Goal: Task Accomplishment & Management: Manage account settings

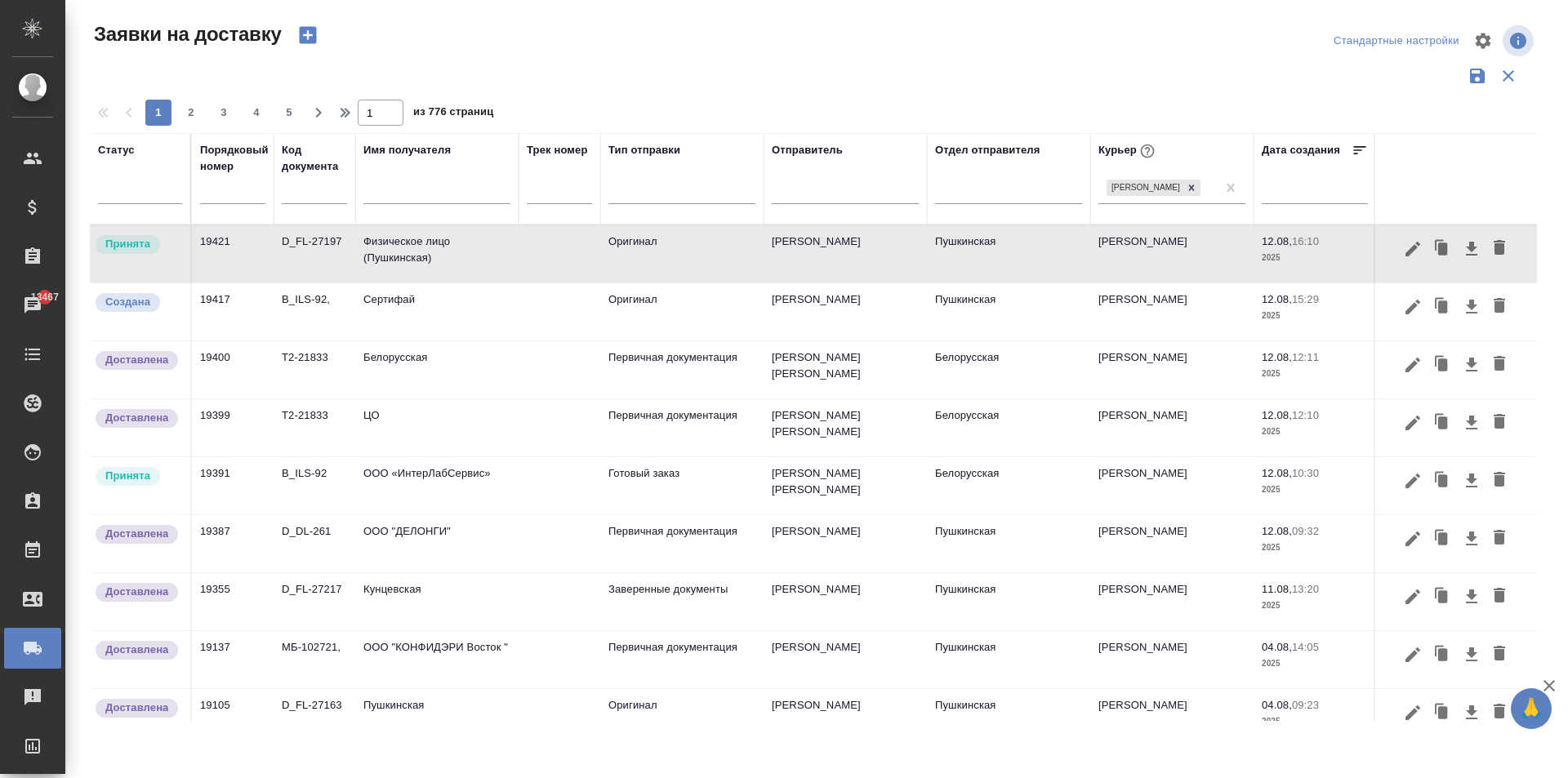
click at [463, 283] on td "ООО «ИнтерЛабСервис»" at bounding box center [436, 253] width 163 height 58
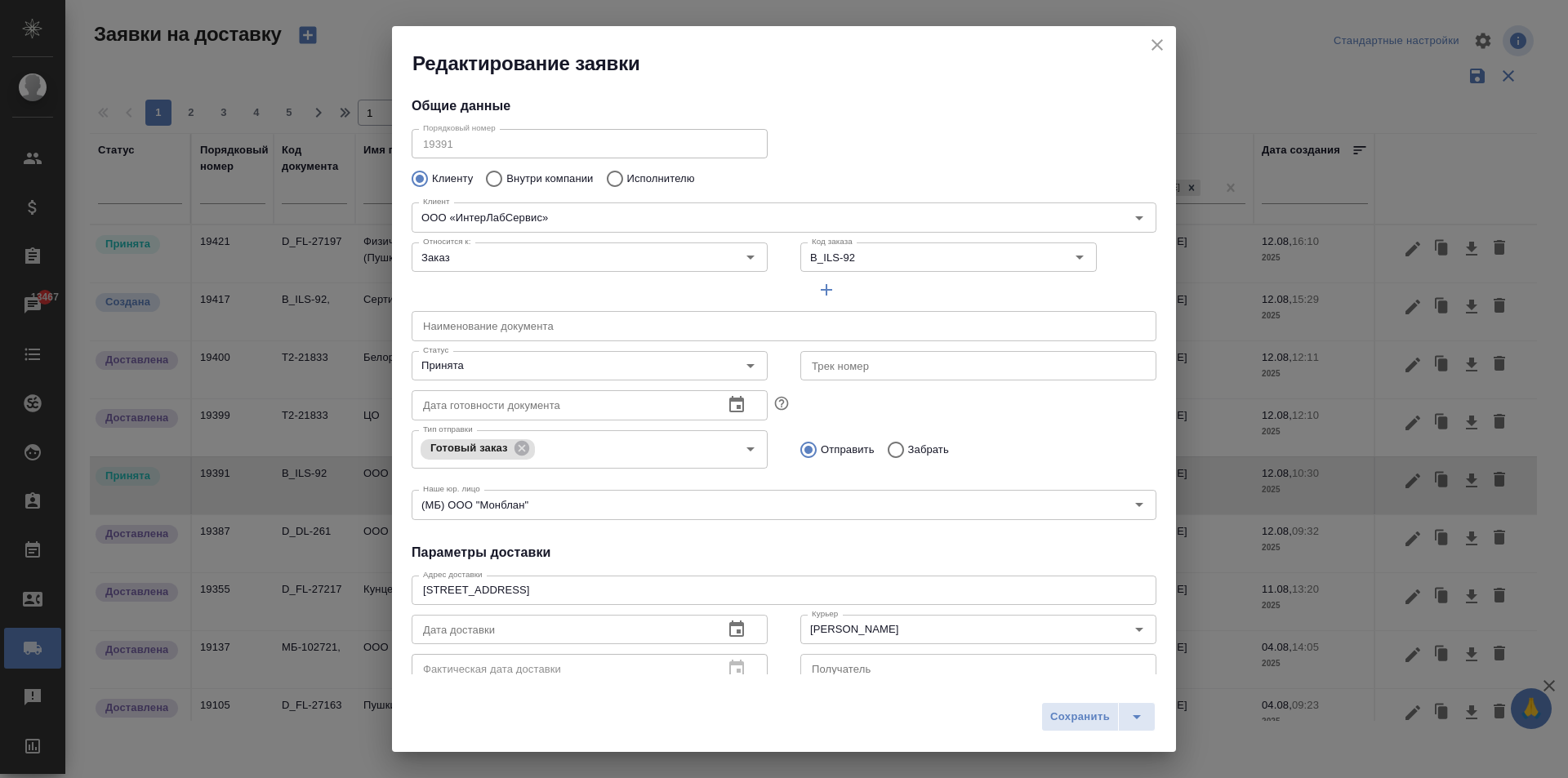
type input "Доронина [PERSON_NAME]"
type input "[PHONE_NUMBER]"
type input "[PERSON_NAME] [PERSON_NAME]"
click at [482, 366] on input "Принята" at bounding box center [562, 365] width 291 height 20
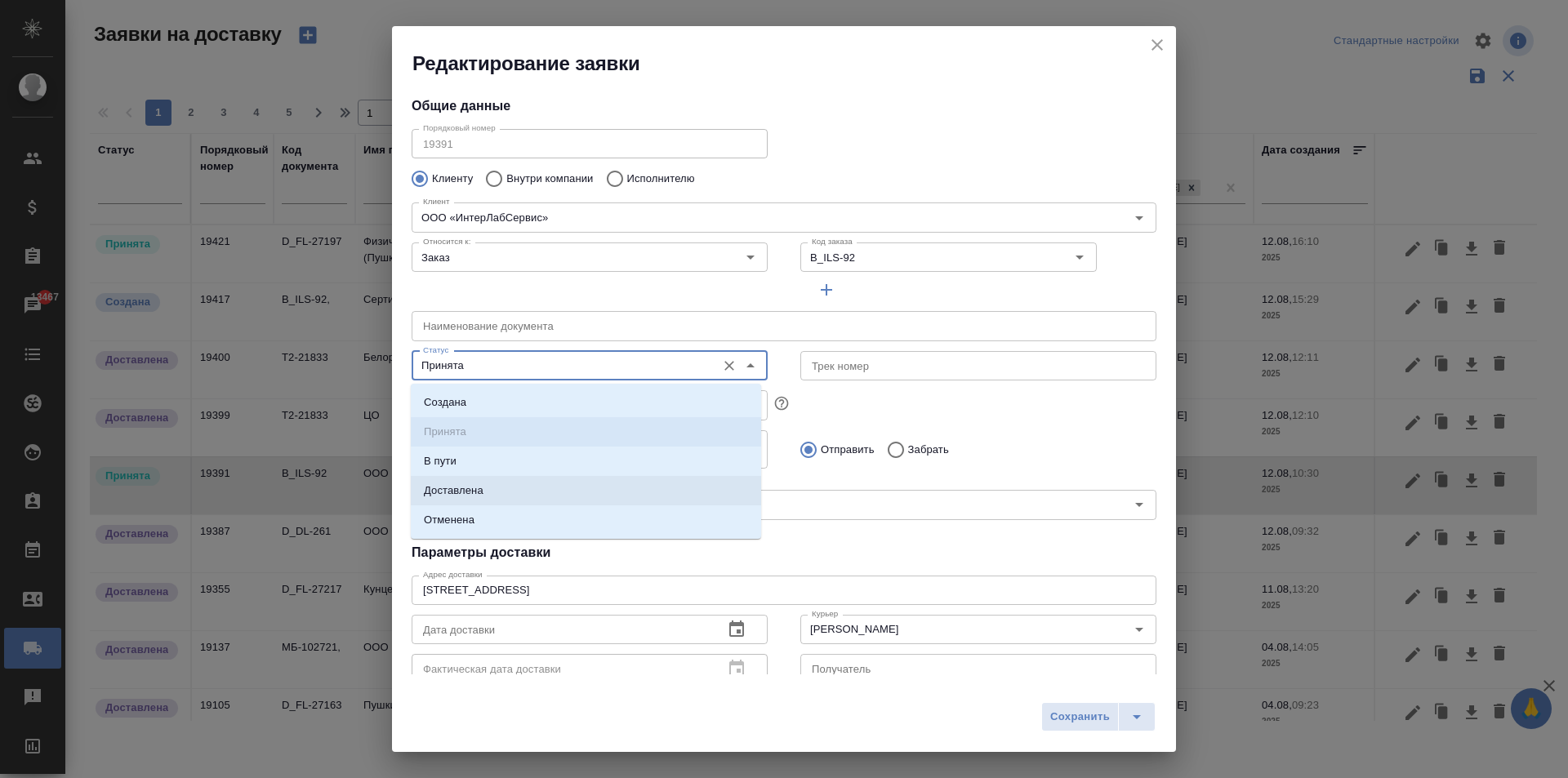
click at [485, 495] on li "Доставлена" at bounding box center [586, 490] width 351 height 29
type input "Доставлена"
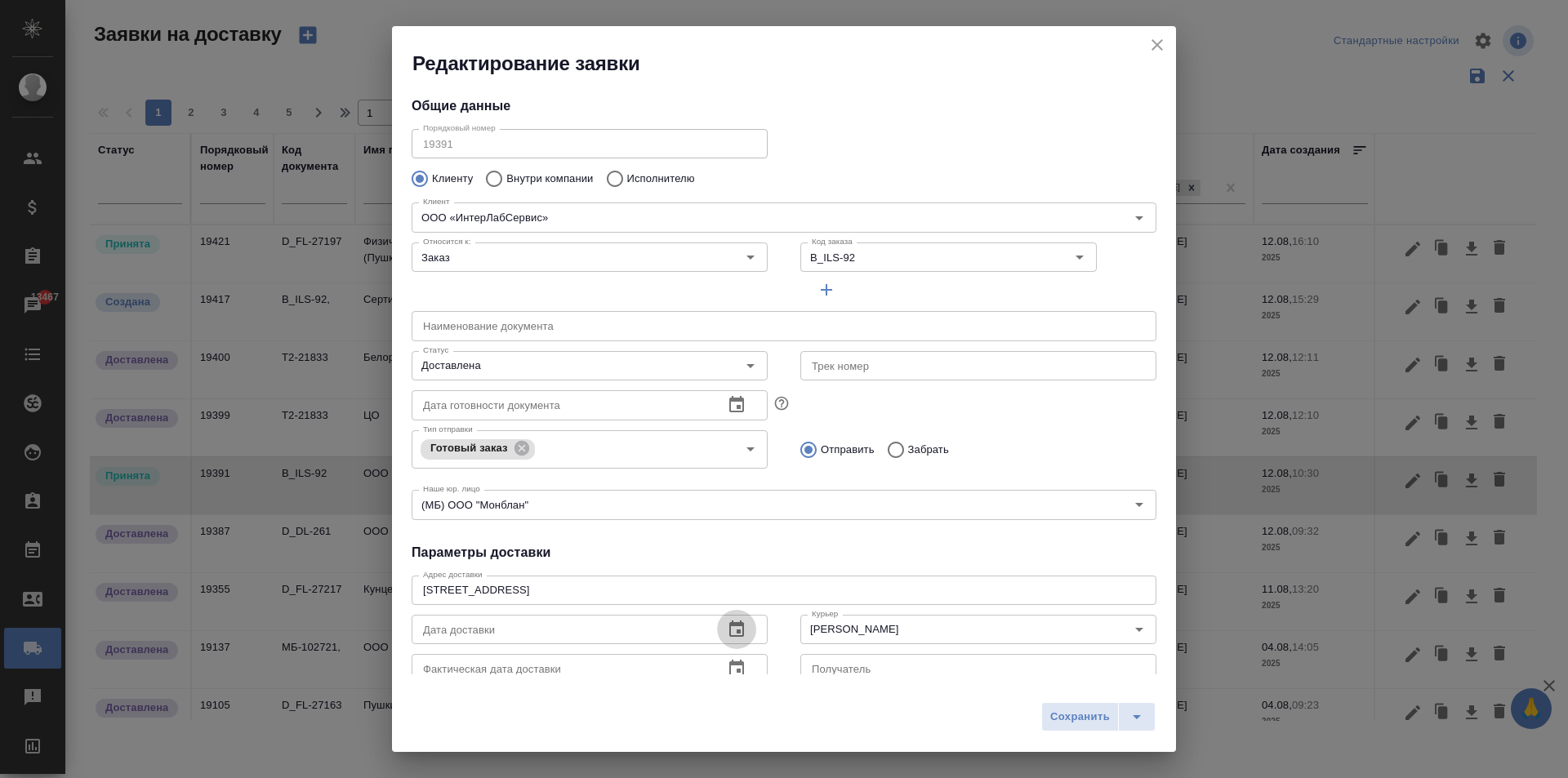
click at [730, 629] on icon "button" at bounding box center [736, 629] width 20 height 20
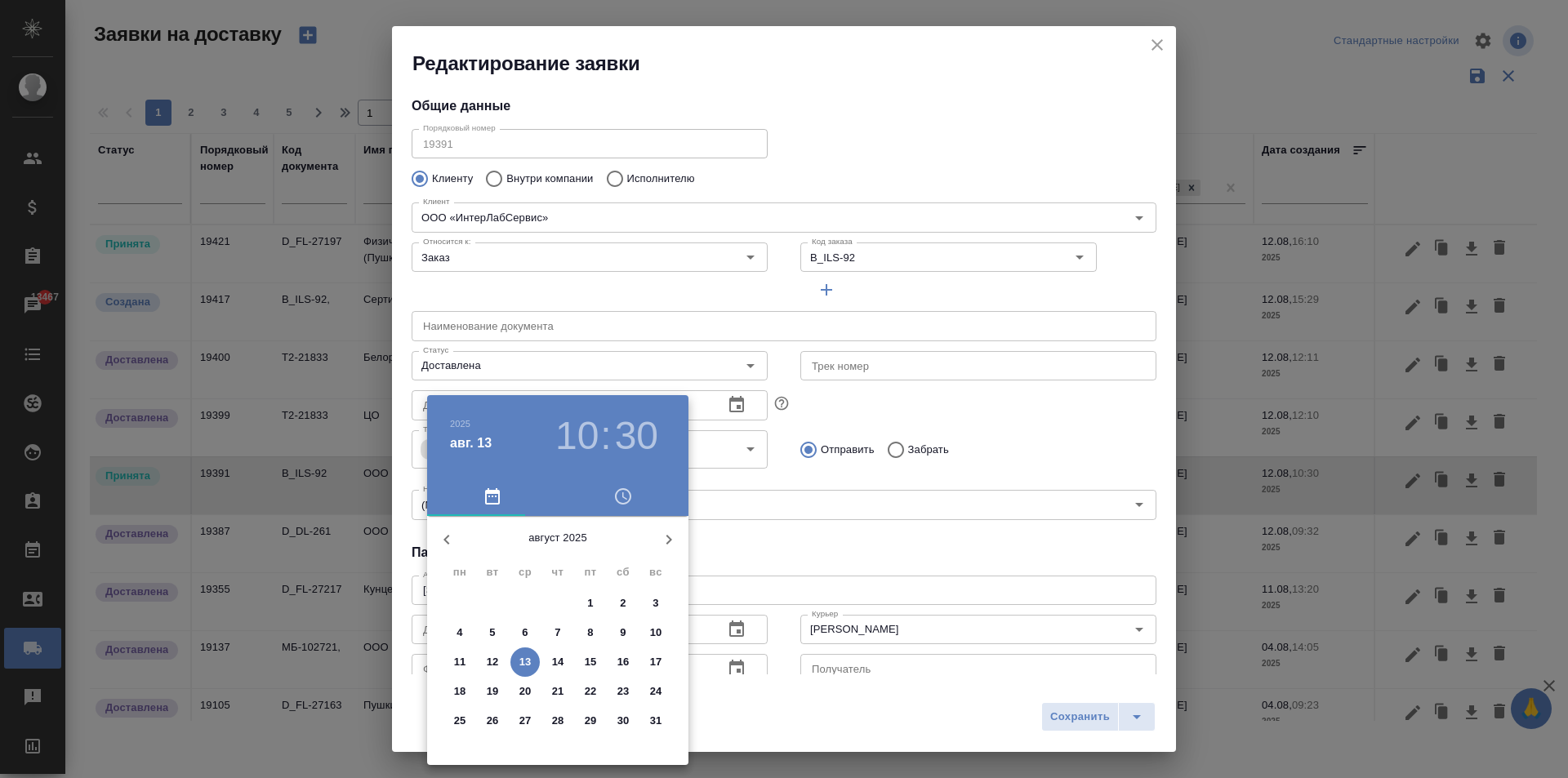
click at [531, 654] on p "13" at bounding box center [525, 661] width 12 height 16
type input "[DATE] 10:30"
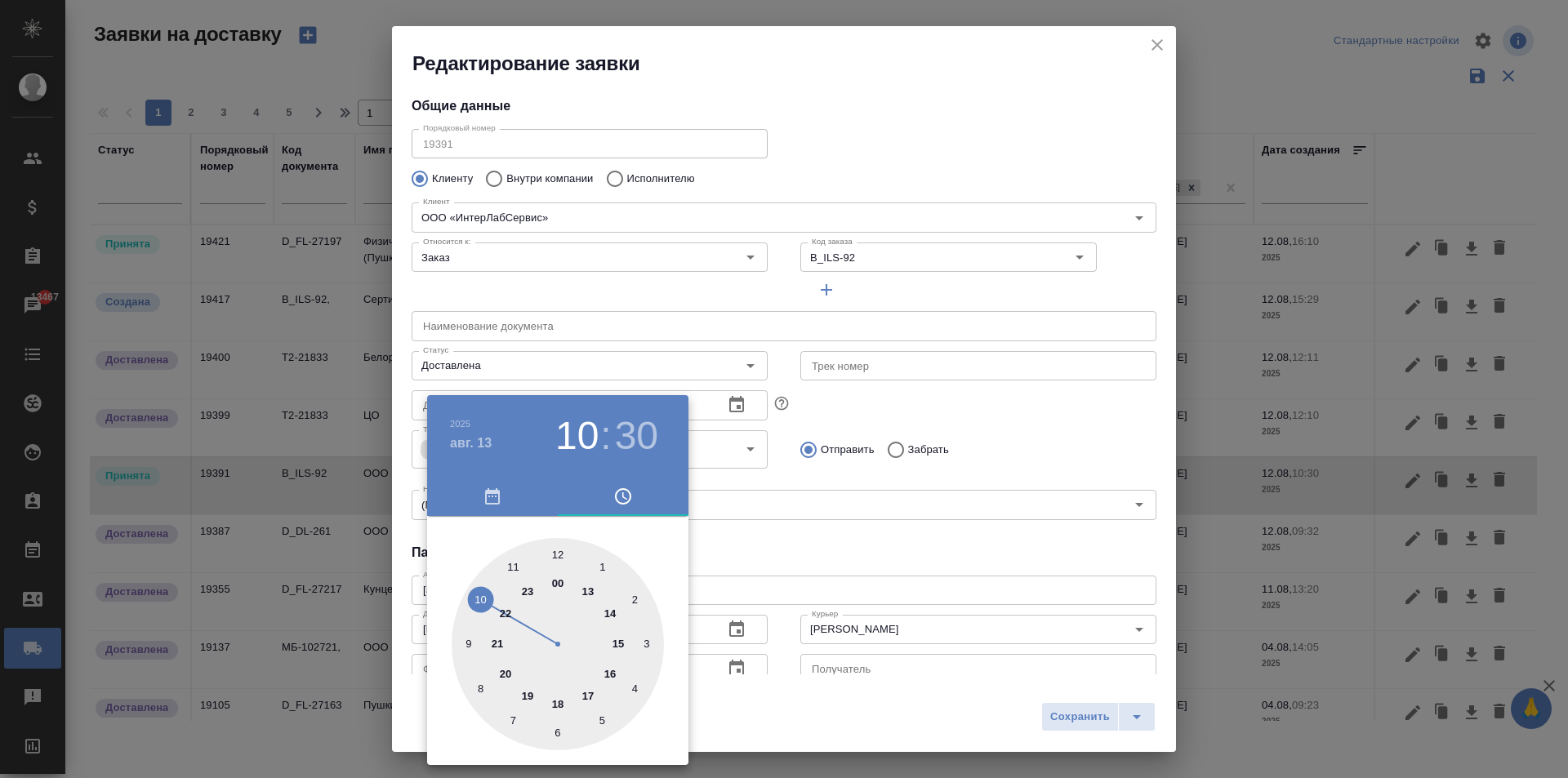
click at [738, 660] on div at bounding box center [784, 389] width 1568 height 778
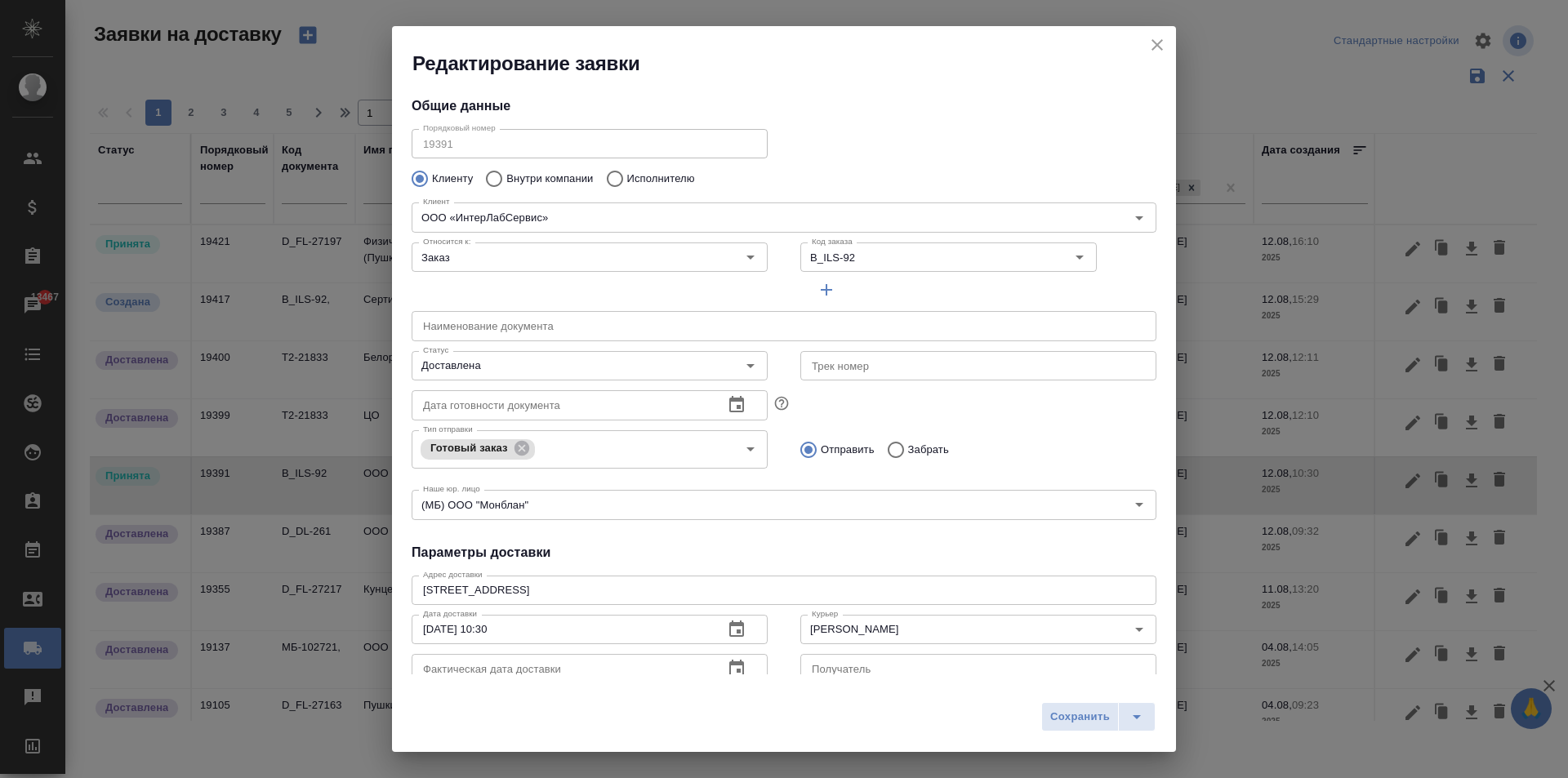
click at [727, 671] on icon "button" at bounding box center [736, 668] width 20 height 20
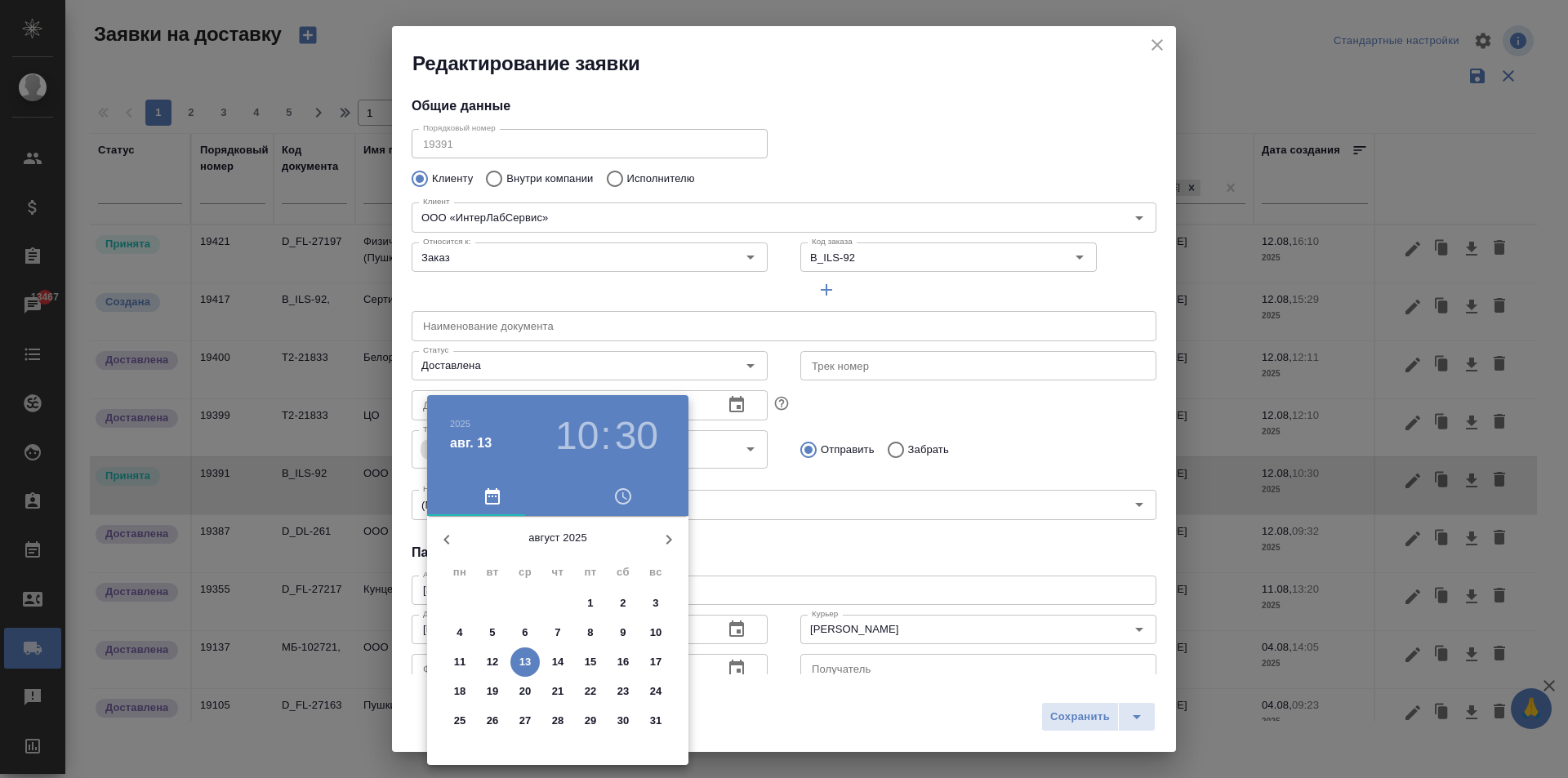
click at [522, 653] on p "13" at bounding box center [525, 661] width 12 height 16
type input "[DATE] 10:30"
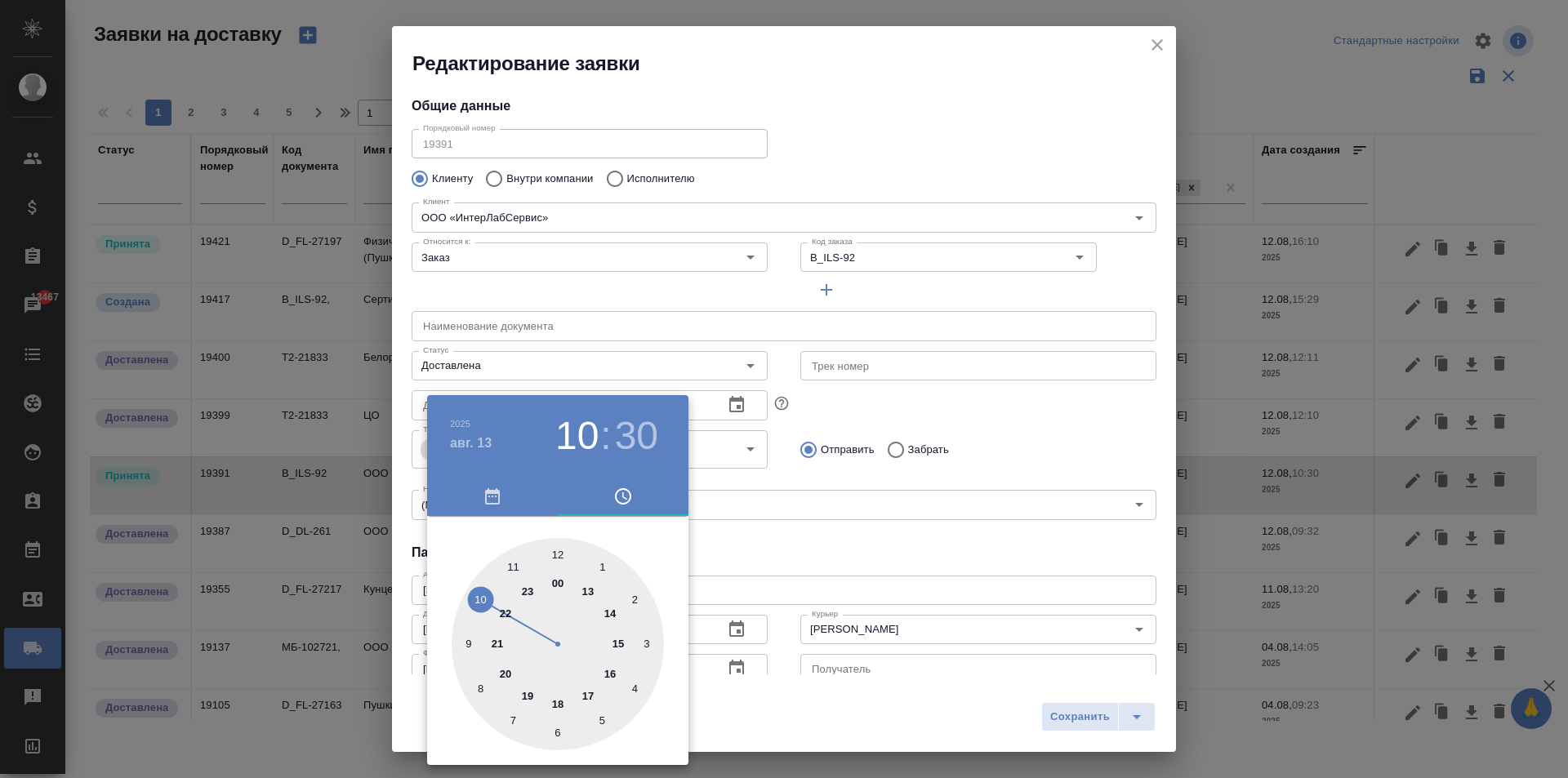
click at [827, 559] on div at bounding box center [784, 389] width 1568 height 778
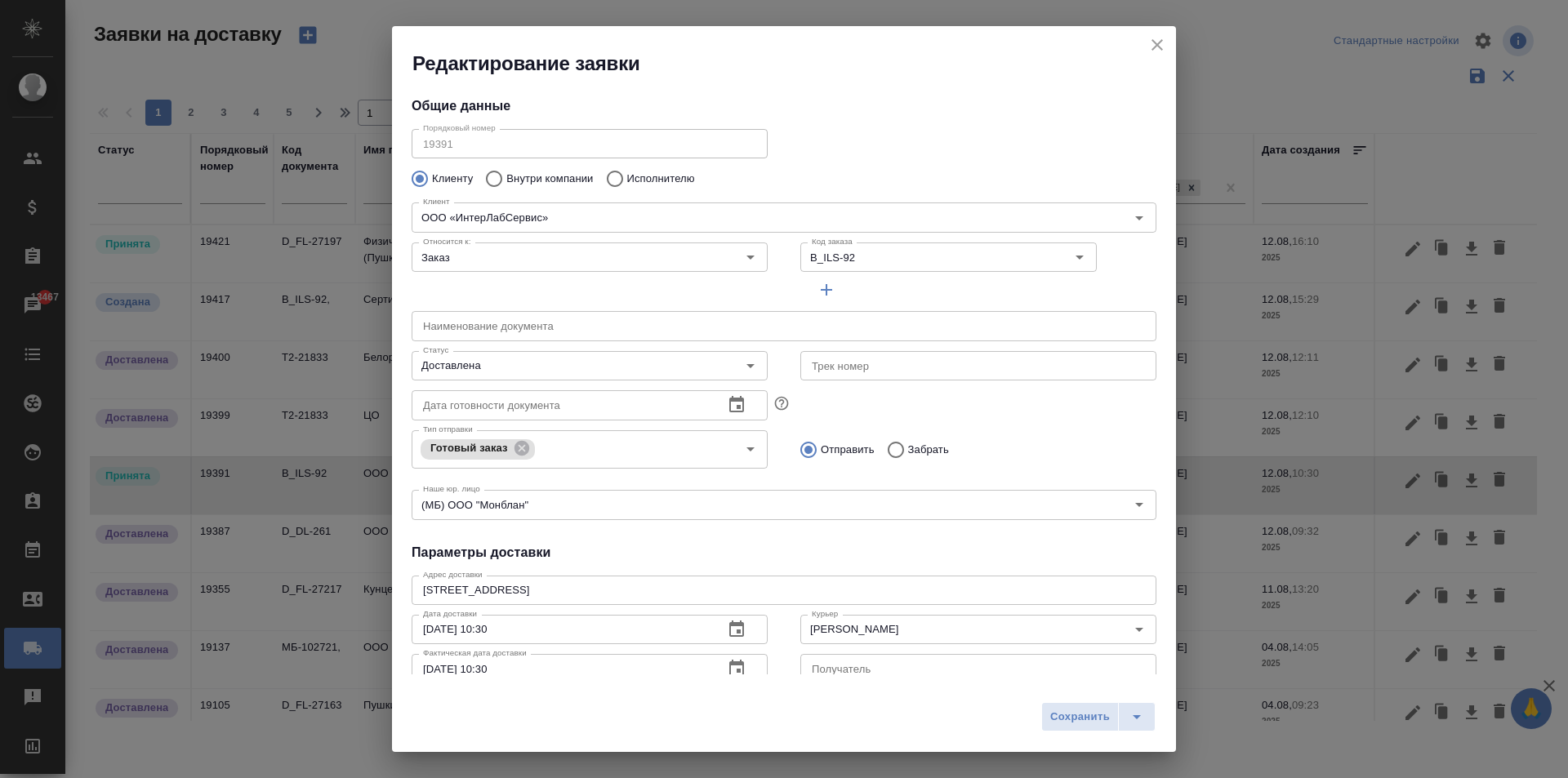
scroll to position [14, 0]
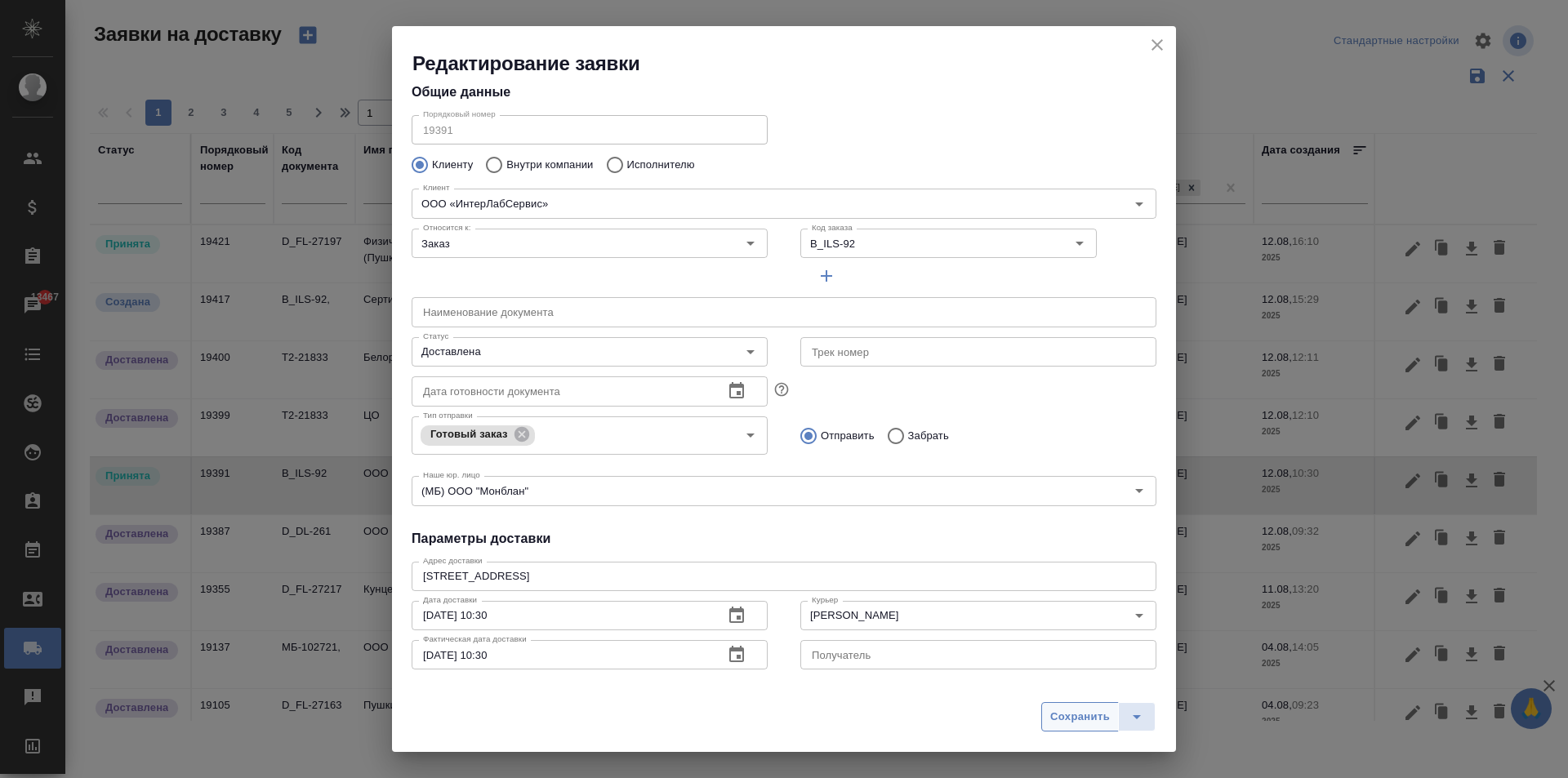
click at [1058, 714] on span "Сохранить" at bounding box center [1079, 717] width 59 height 19
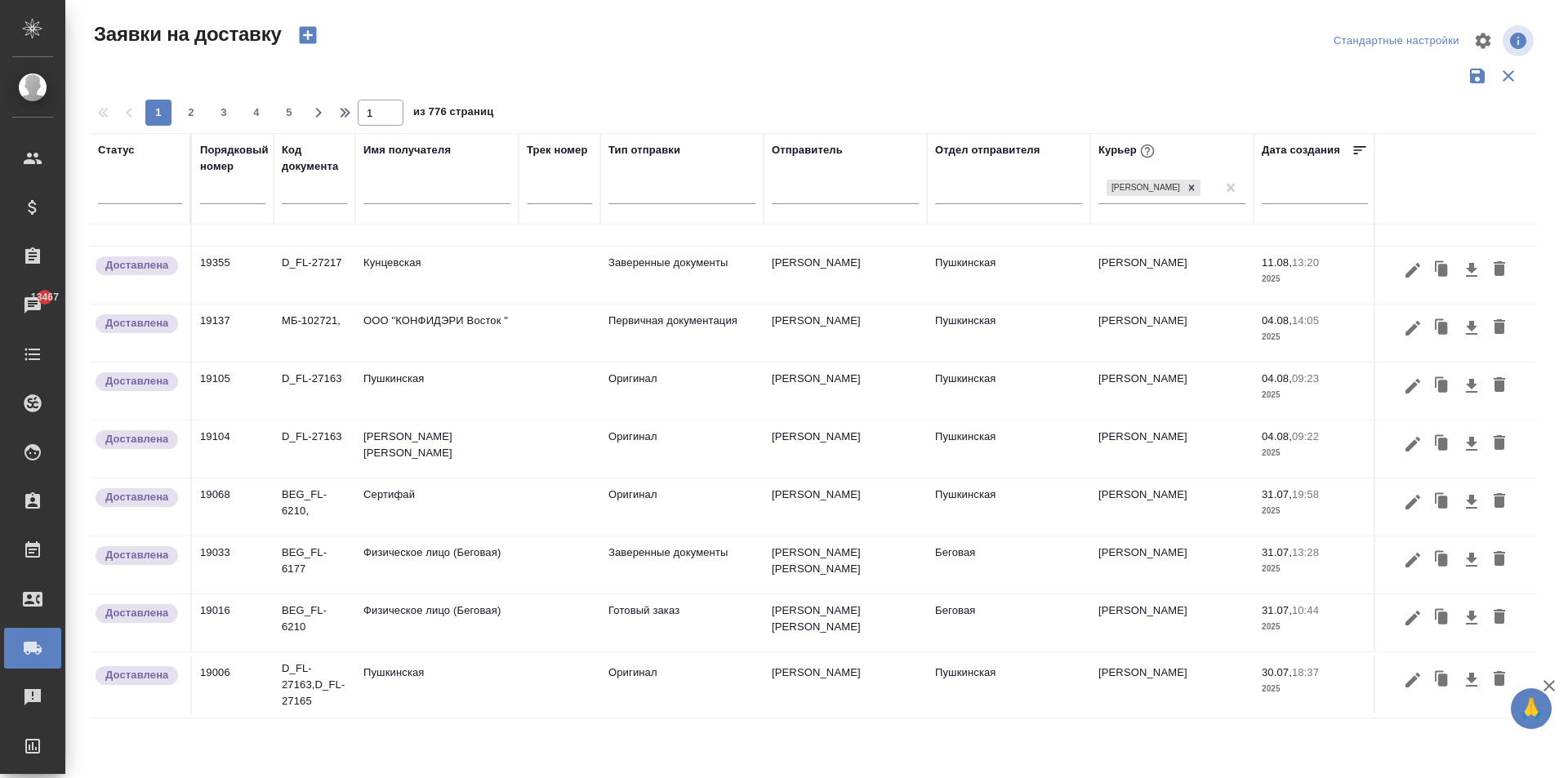
scroll to position [0, 0]
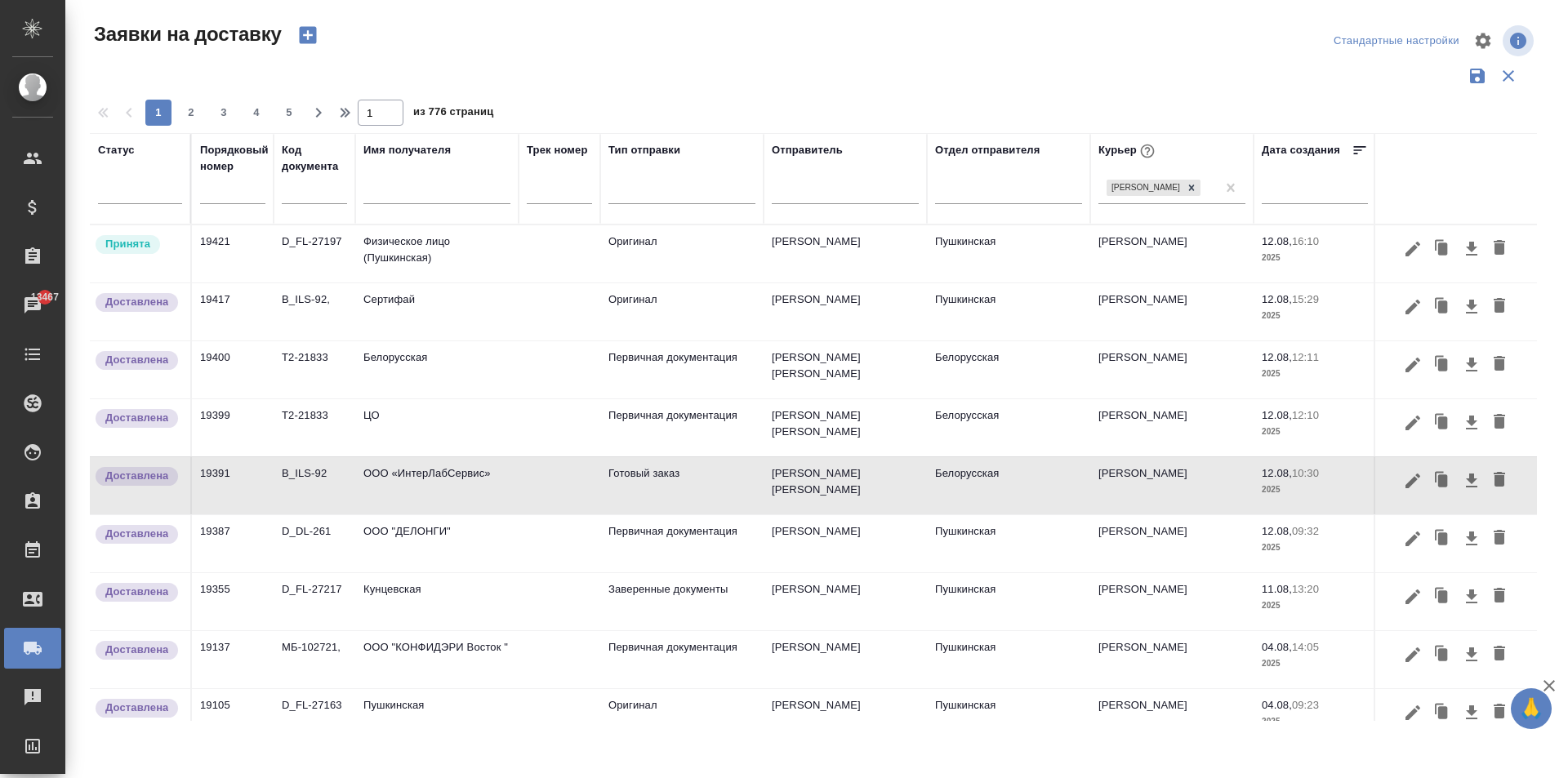
click at [436, 283] on td "ООО «ИнтерЛабСервис»" at bounding box center [436, 253] width 163 height 58
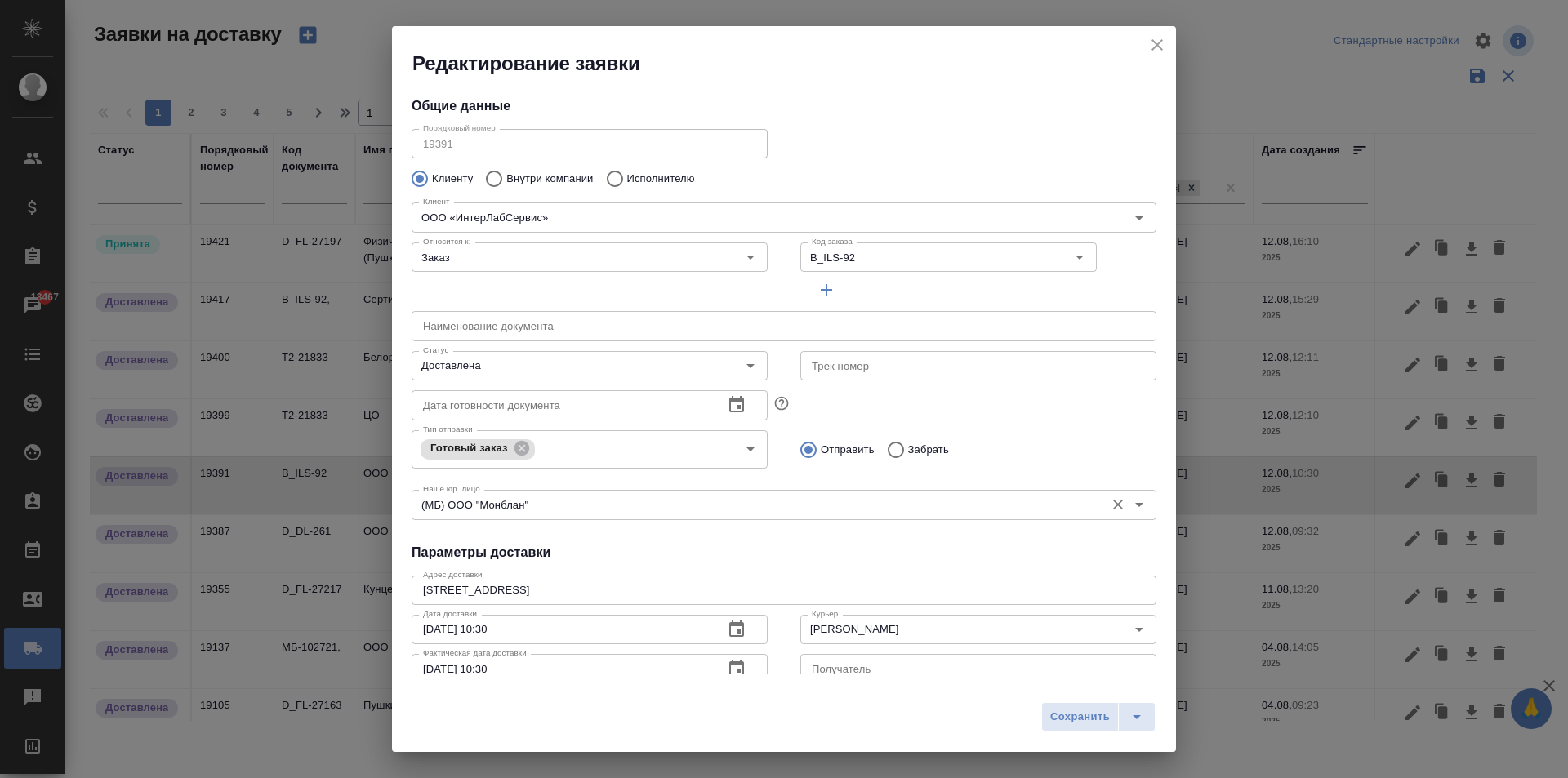
type input "Доронина [PERSON_NAME]"
type input "[PHONE_NUMBER]"
click at [730, 623] on icon "button" at bounding box center [736, 628] width 15 height 16
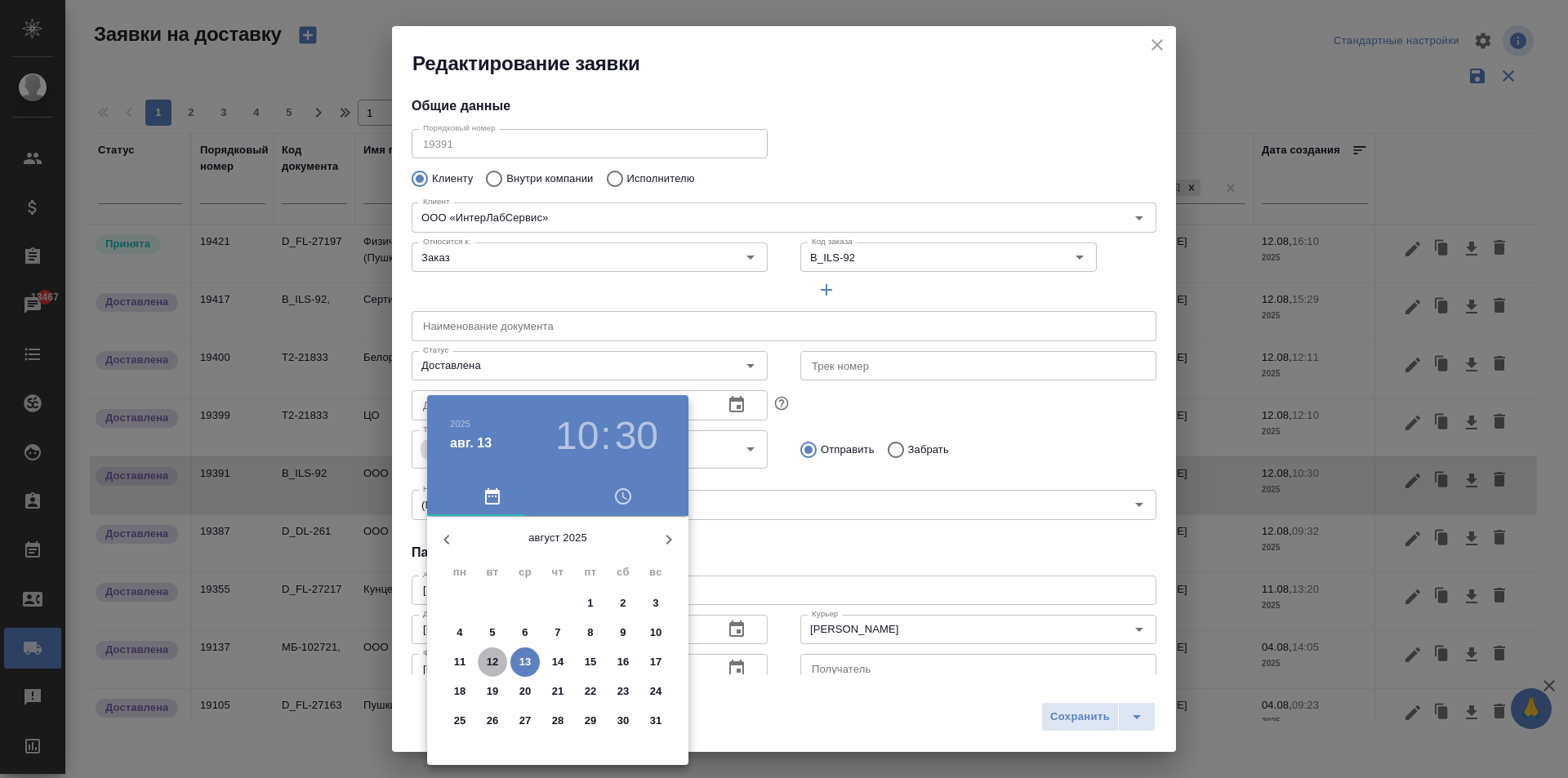
click at [492, 662] on p "12" at bounding box center [492, 661] width 12 height 16
type input "[DATE] 10:30"
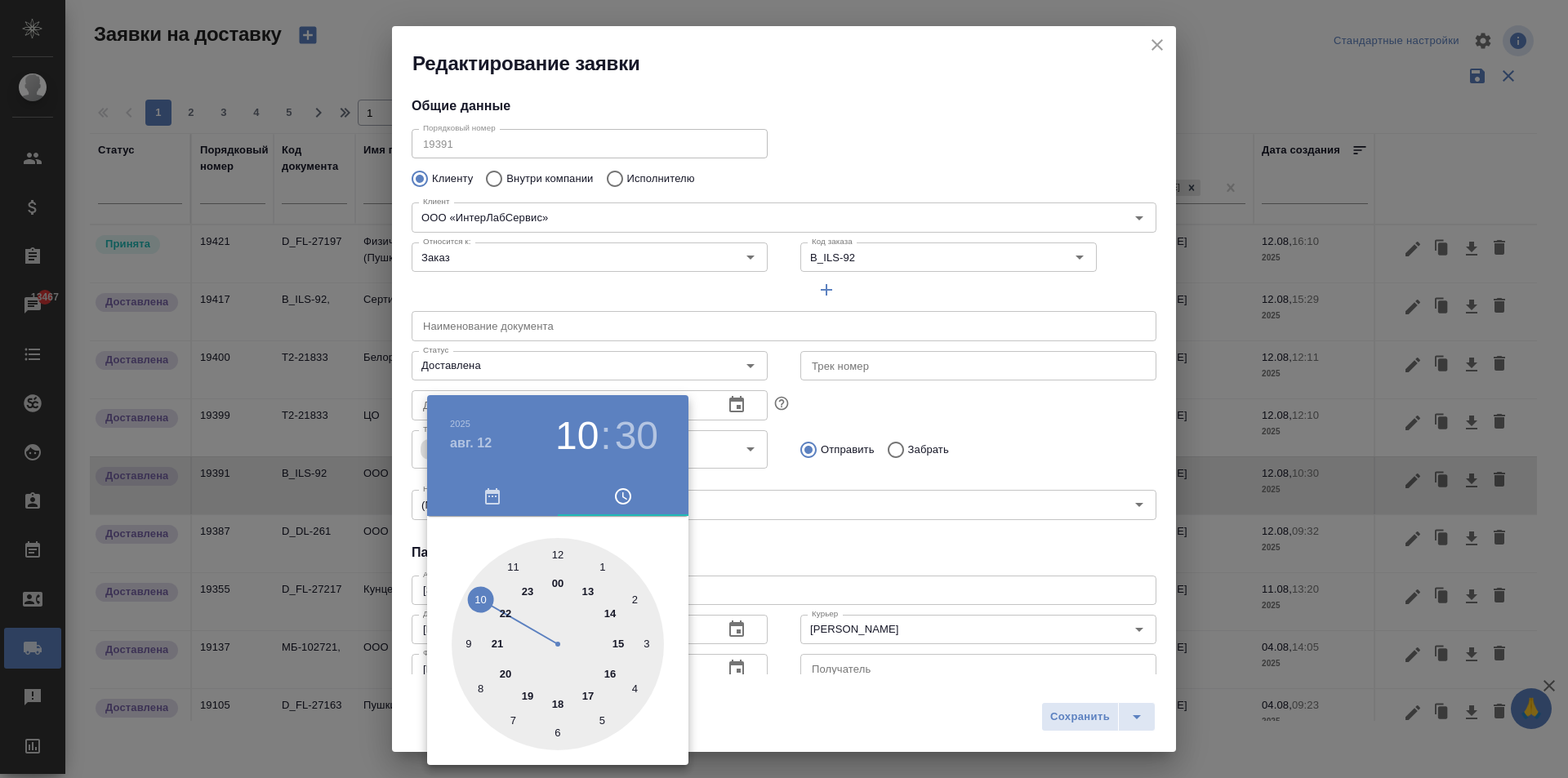
click at [752, 592] on div at bounding box center [784, 389] width 1568 height 778
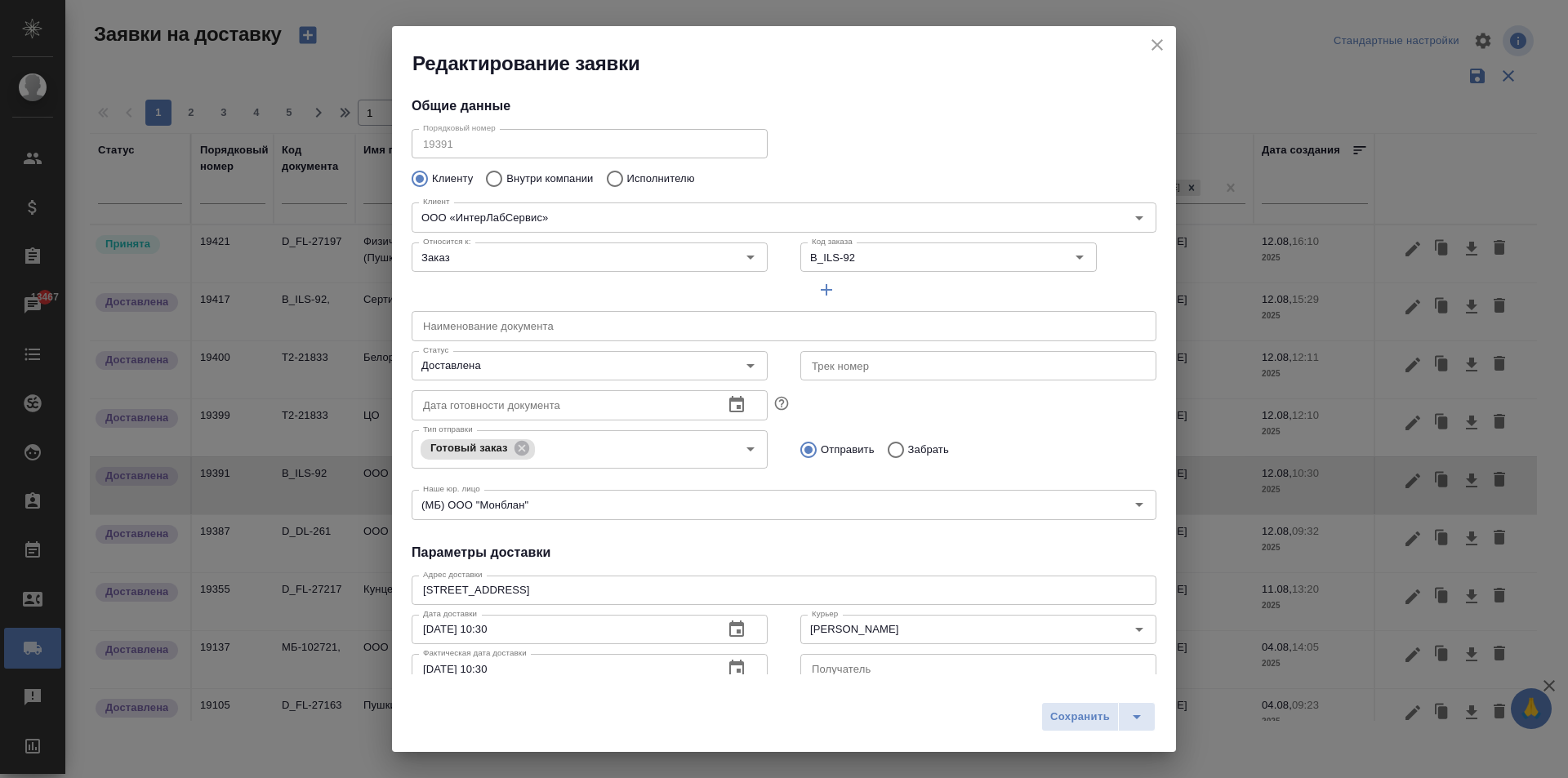
click at [731, 669] on icon "button" at bounding box center [736, 667] width 15 height 16
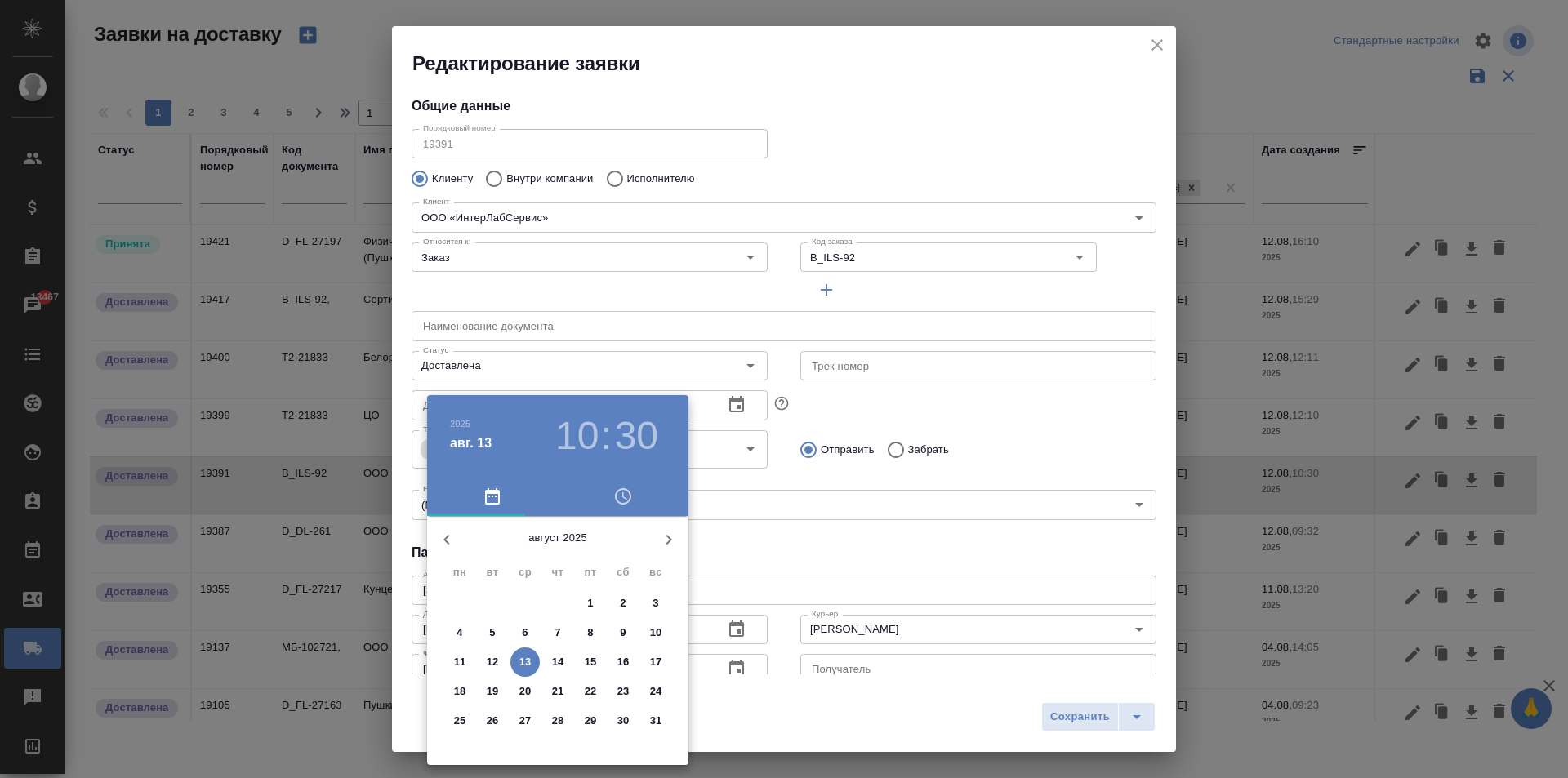
click at [496, 660] on p "12" at bounding box center [492, 661] width 12 height 16
type input "[DATE] 10:30"
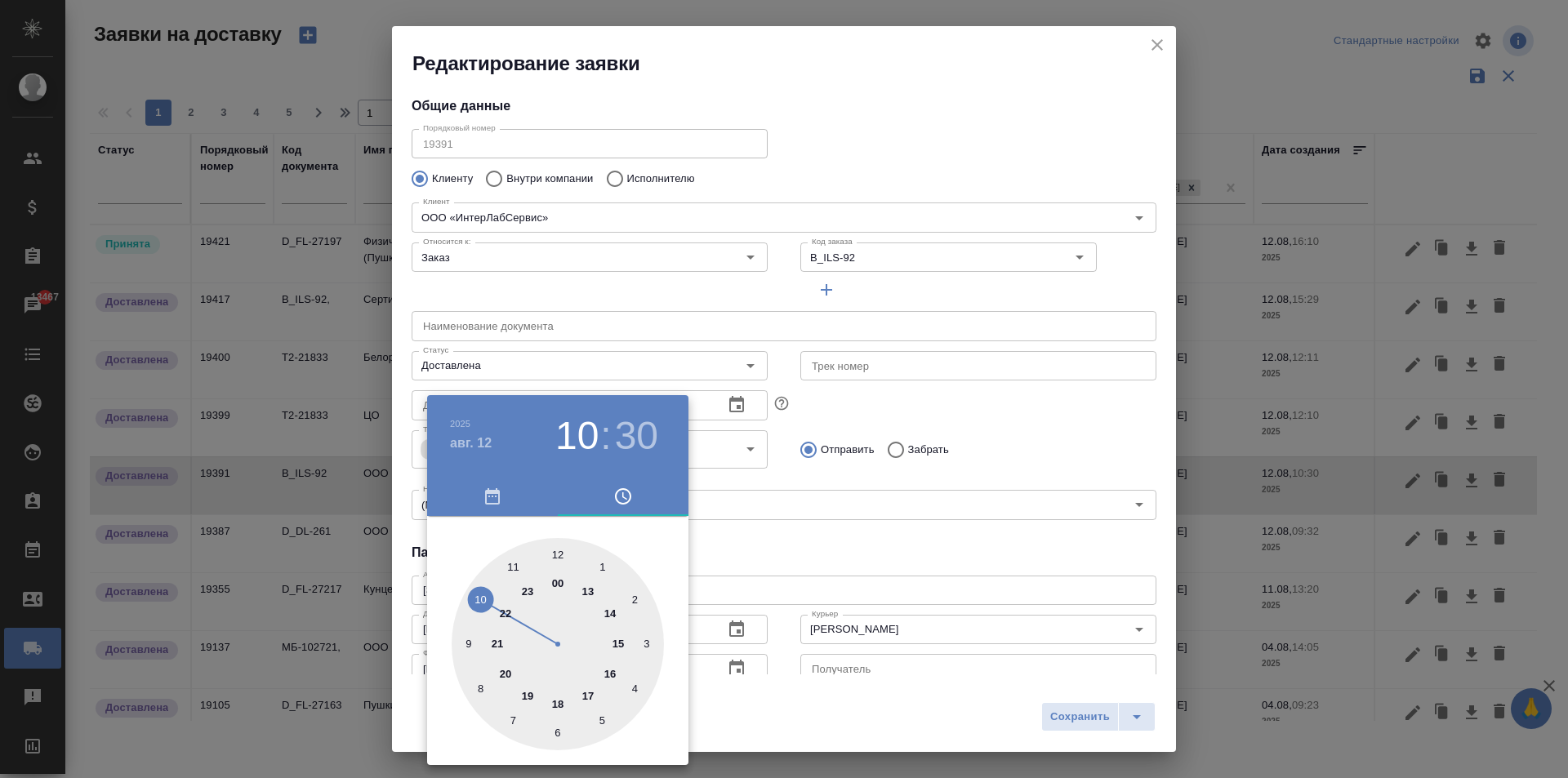
click at [834, 529] on div at bounding box center [784, 389] width 1568 height 778
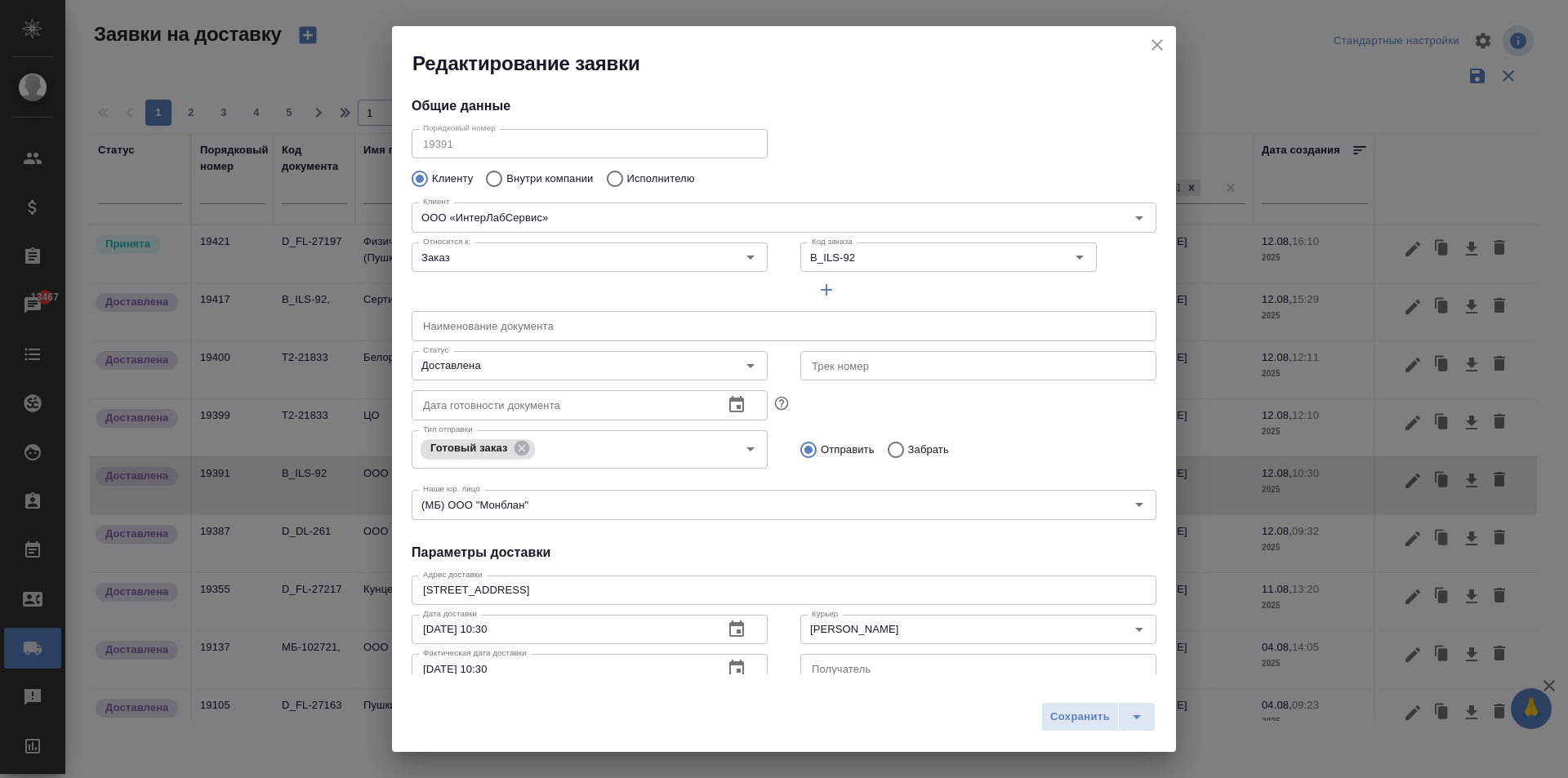
scroll to position [14, 0]
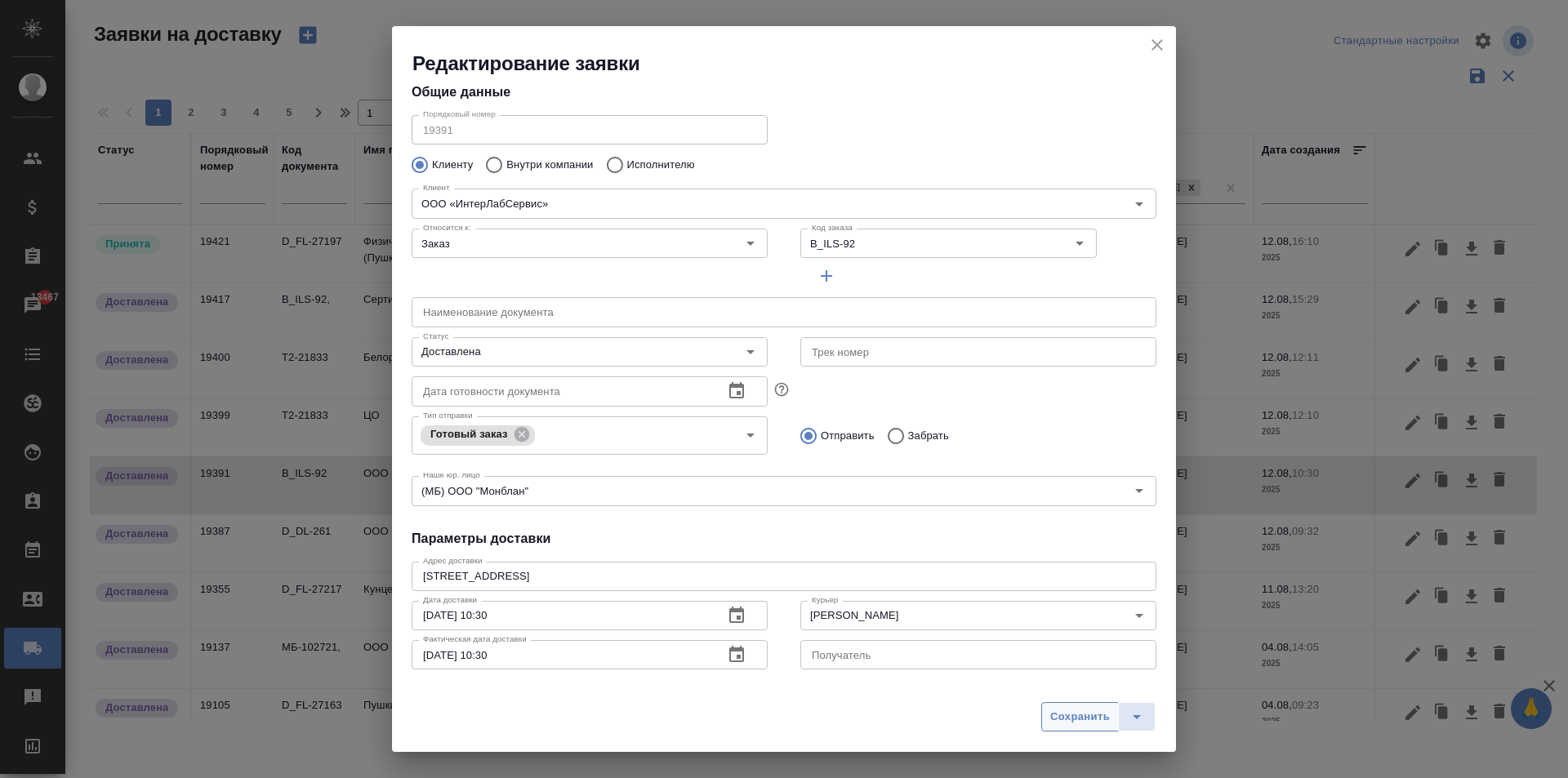
click at [1069, 720] on span "Сохранить" at bounding box center [1079, 717] width 59 height 19
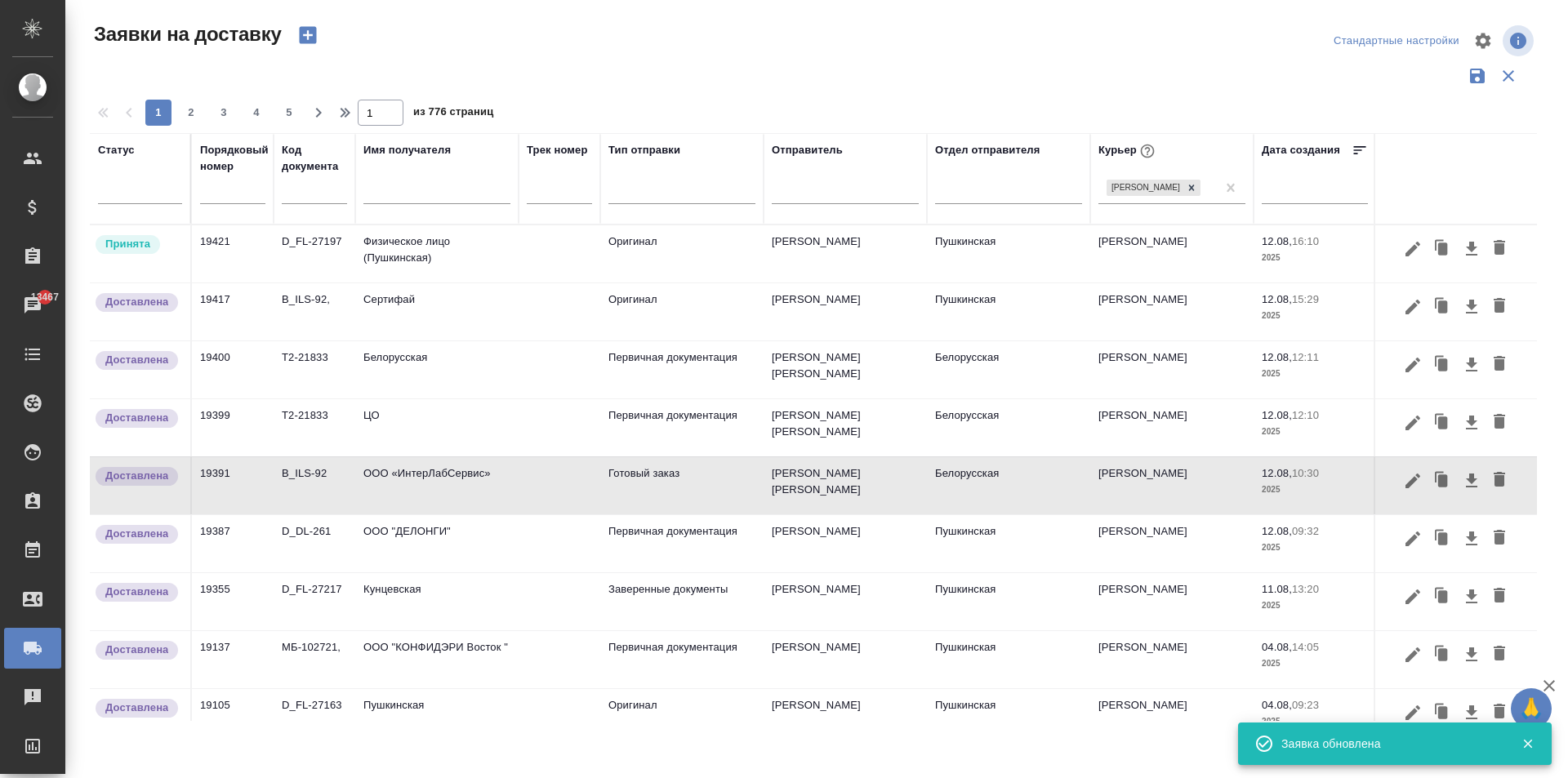
click at [455, 283] on td "ООО «ИнтерЛабСервис»" at bounding box center [436, 253] width 163 height 58
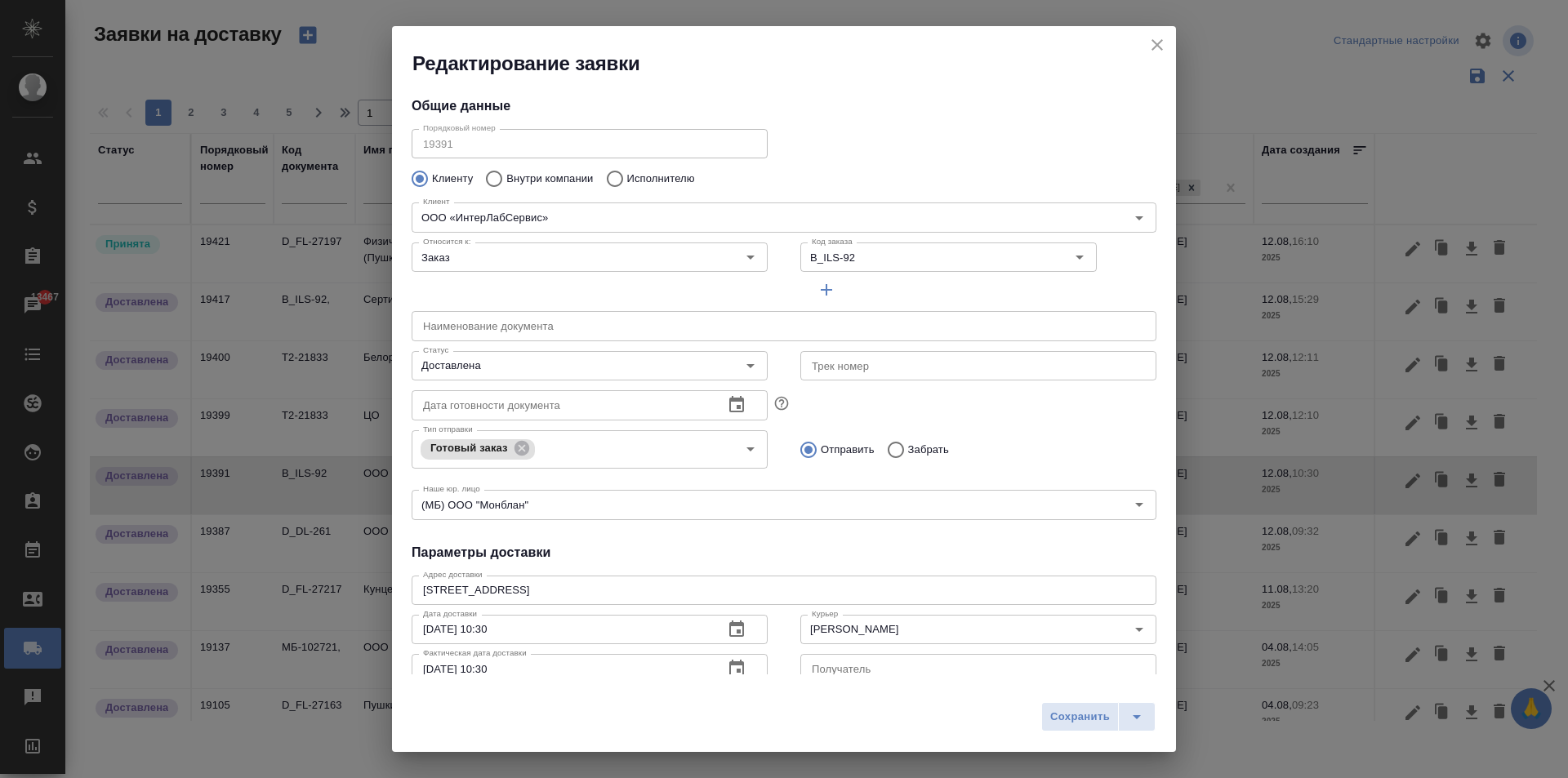
click at [1159, 44] on icon "close" at bounding box center [1156, 45] width 20 height 20
